Goal: Find specific page/section

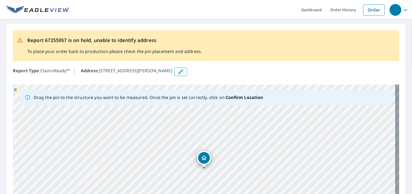
click at [202, 156] on icon "Dropped pin, building 1, Residential property, 11 Mosher Lane CAPE BRETON, NS B…" at bounding box center [204, 157] width 6 height 6
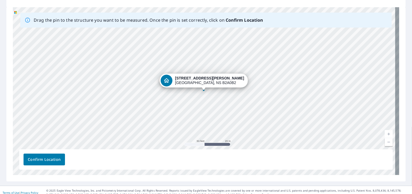
scroll to position [82, 0]
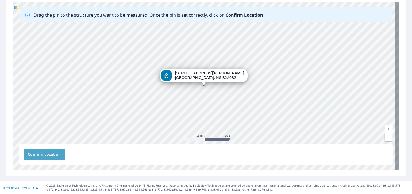
click at [41, 151] on span "Confirm Location" at bounding box center [44, 154] width 33 height 7
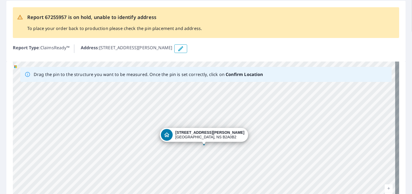
scroll to position [0, 0]
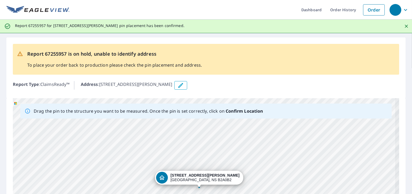
click at [165, 176] on icon "Dropped pin, building 1, Residential property, 11 Mosher Lane CAPE BRETON, NS B…" at bounding box center [162, 177] width 6 height 6
click at [203, 178] on div "[STREET_ADDRESS][PERSON_NAME]" at bounding box center [204, 177] width 69 height 9
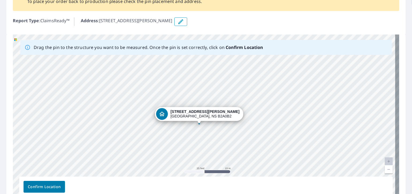
scroll to position [64, 0]
click at [199, 122] on div "Dropped pin, building 1, Residential property, 11 Mosher Lane CAPE BRETON, NS B…" at bounding box center [199, 120] width 7 height 5
click at [193, 129] on div "[STREET_ADDRESS][PERSON_NAME]" at bounding box center [206, 118] width 386 height 168
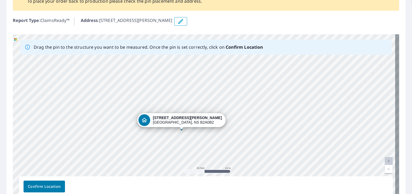
drag, startPoint x: 199, startPoint y: 123, endPoint x: 181, endPoint y: 129, distance: 18.7
click at [181, 129] on div "[STREET_ADDRESS][PERSON_NAME]" at bounding box center [206, 118] width 386 height 168
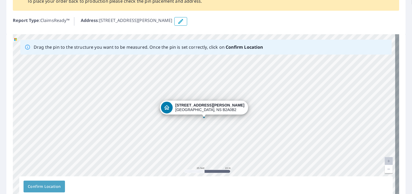
click at [38, 183] on span "Confirm Location" at bounding box center [44, 186] width 33 height 7
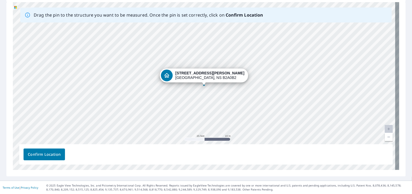
click at [38, 154] on span "Confirm Location" at bounding box center [44, 154] width 33 height 7
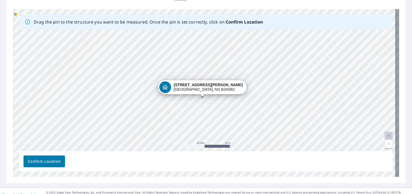
scroll to position [90, 0]
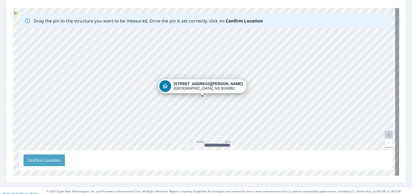
click at [43, 158] on span "Confirm Location" at bounding box center [44, 160] width 33 height 7
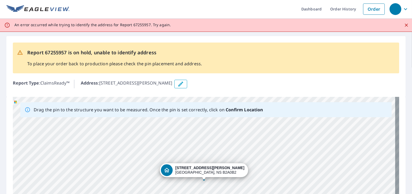
scroll to position [0, 0]
